Goal: Check status: Check status

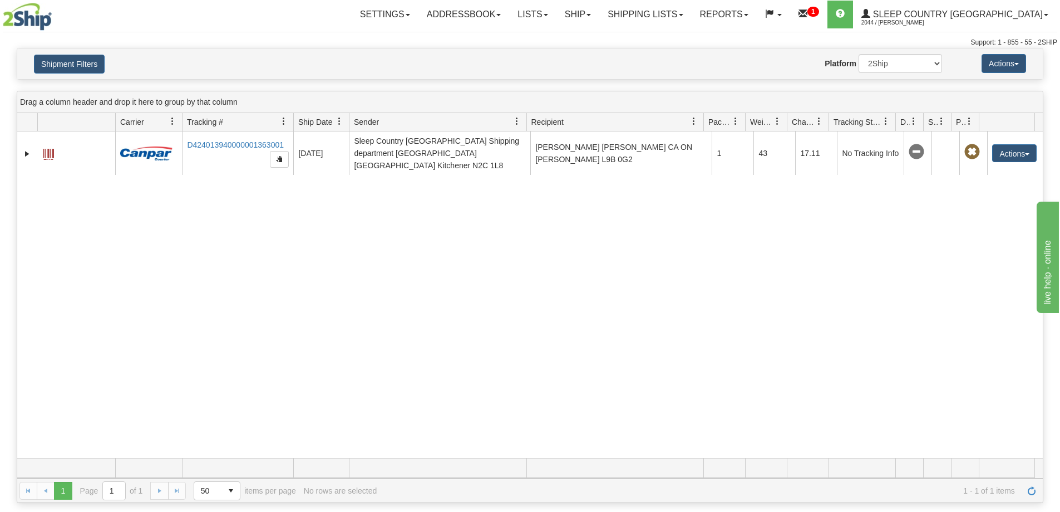
click at [774, 50] on div "Shipment Filters Website Agent Nothing selected Client User Platform 2Ship Impo…" at bounding box center [530, 63] width 1026 height 31
click at [691, 19] on link "Shipping lists" at bounding box center [645, 15] width 92 height 28
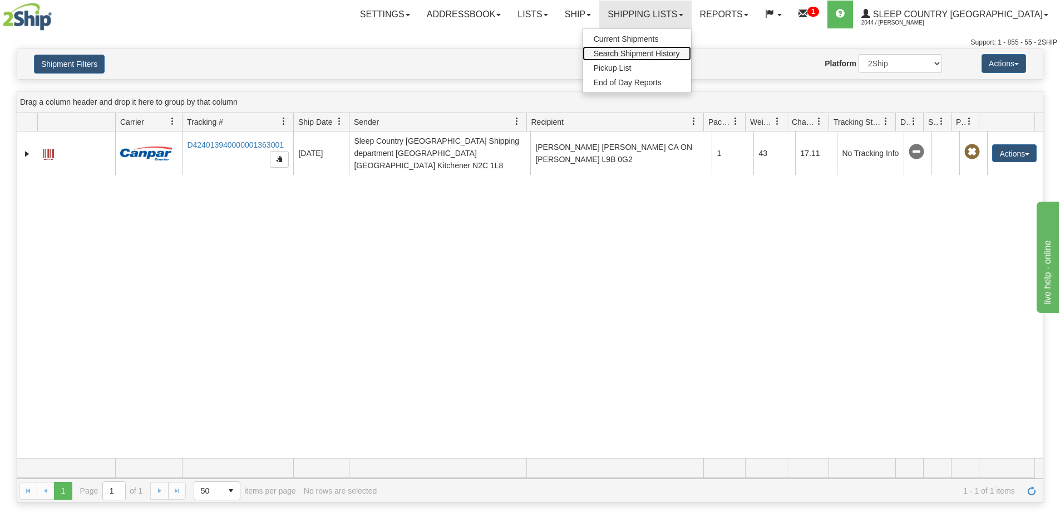
click at [680, 55] on span "Search Shipment History" at bounding box center [637, 53] width 86 height 9
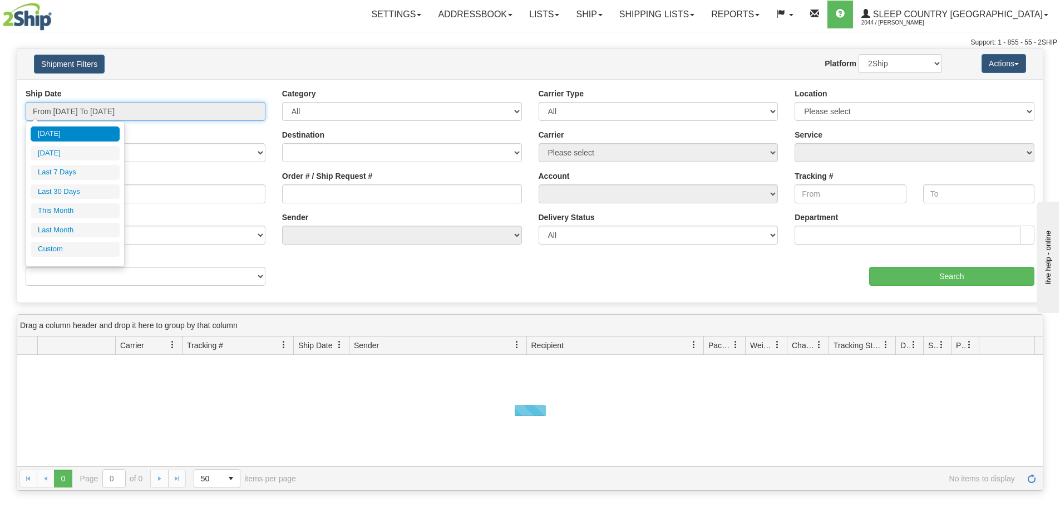
click at [99, 110] on input "From [DATE] To [DATE]" at bounding box center [146, 111] width 240 height 19
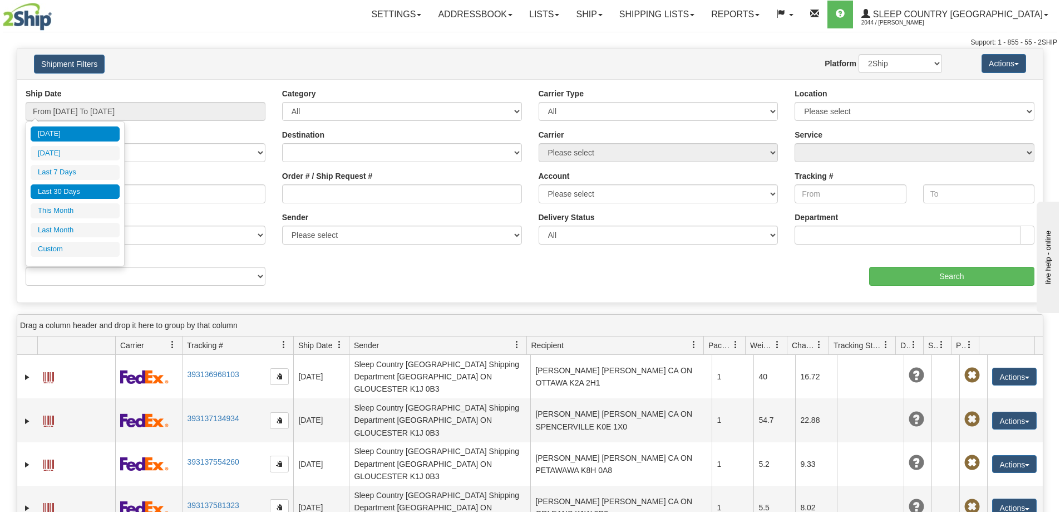
click at [79, 193] on li "Last 30 Days" at bounding box center [75, 191] width 89 height 15
type input "From [DATE] To [DATE]"
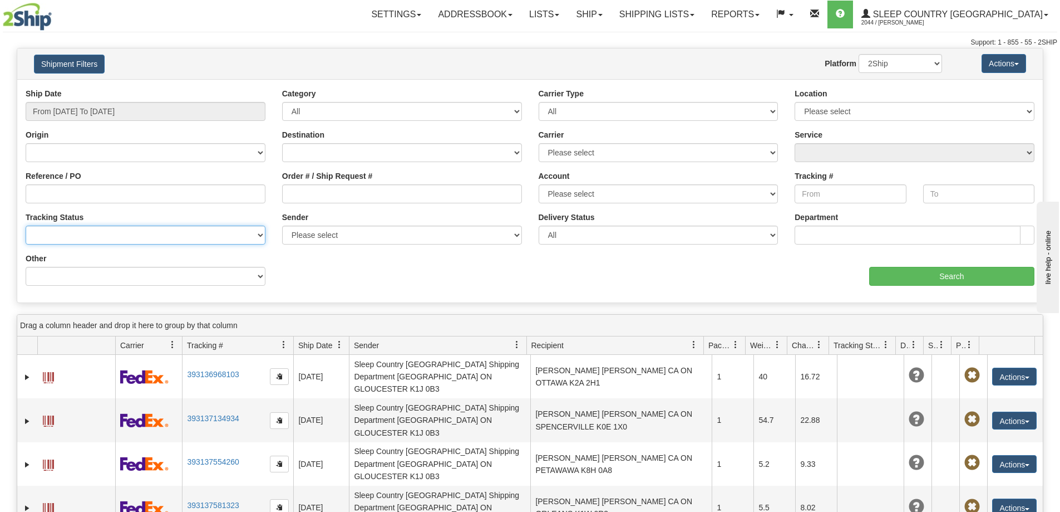
click at [33, 234] on select "No Tracking Info Delivered In Transit Out For Delivery Exception Partial Delive…" at bounding box center [146, 234] width 240 height 19
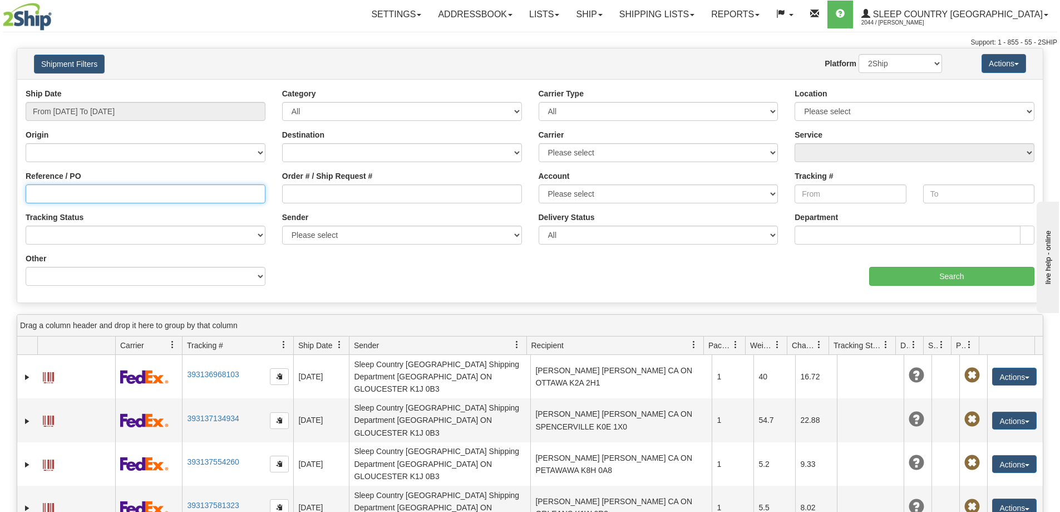
click at [38, 195] on input "Reference / PO" at bounding box center [146, 193] width 240 height 19
paste input "9000I074409"
type input "9000I074409"
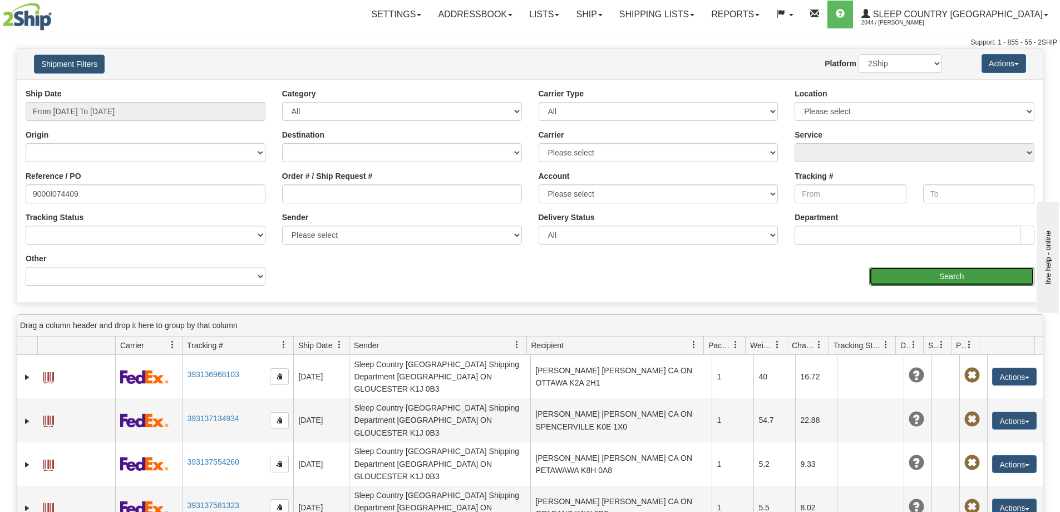
click at [919, 279] on input "Search" at bounding box center [951, 276] width 165 height 19
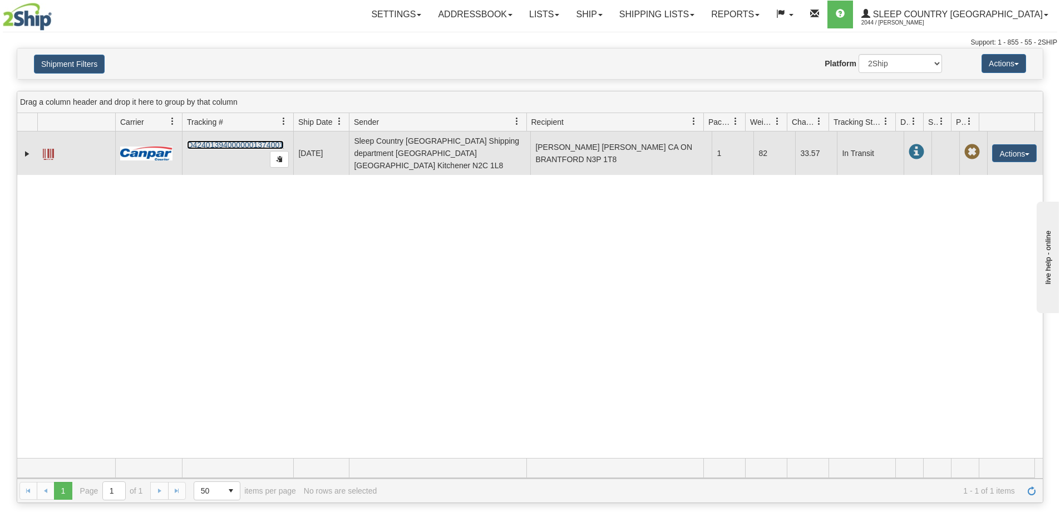
click at [230, 140] on link "D424013940000001374001" at bounding box center [235, 144] width 97 height 9
